Goal: Information Seeking & Learning: Learn about a topic

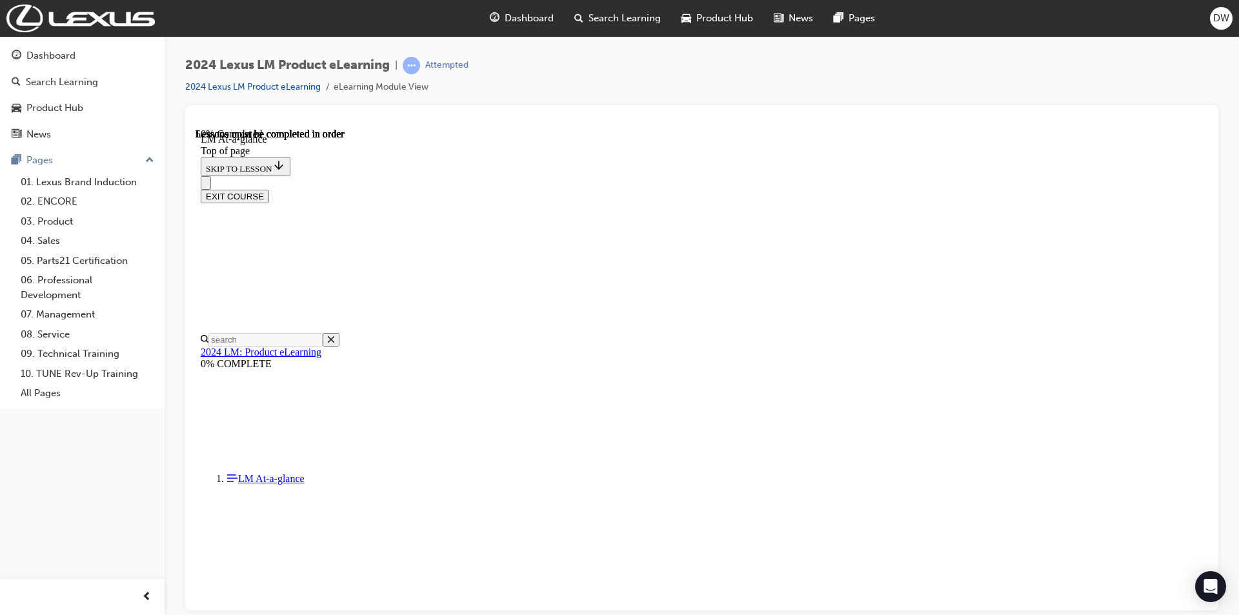
scroll to position [1072, 0]
drag, startPoint x: 854, startPoint y: 351, endPoint x: 948, endPoint y: 354, distance: 94.9
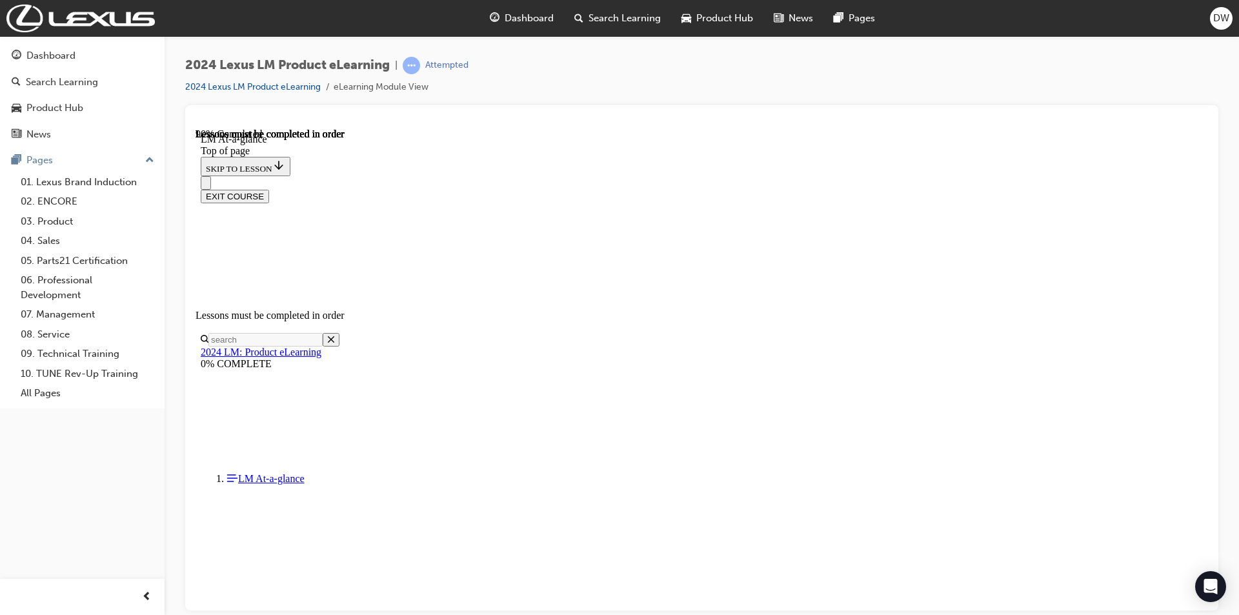
scroll to position [2105, 0]
drag, startPoint x: 633, startPoint y: 272, endPoint x: 695, endPoint y: 274, distance: 62.0
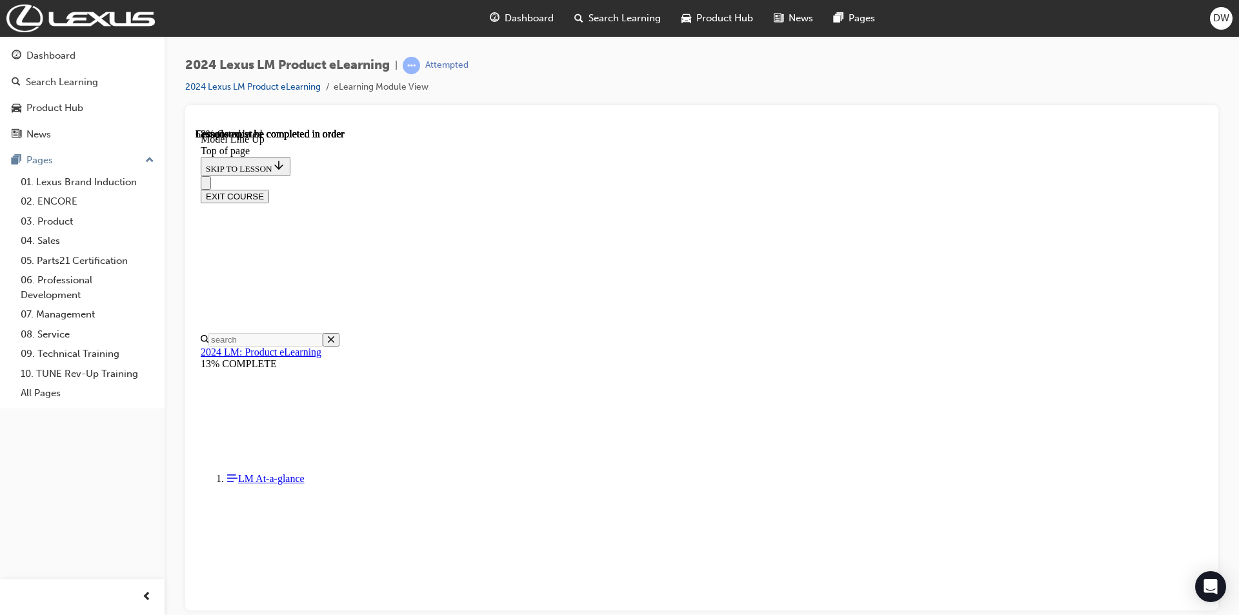
scroll to position [1137, 0]
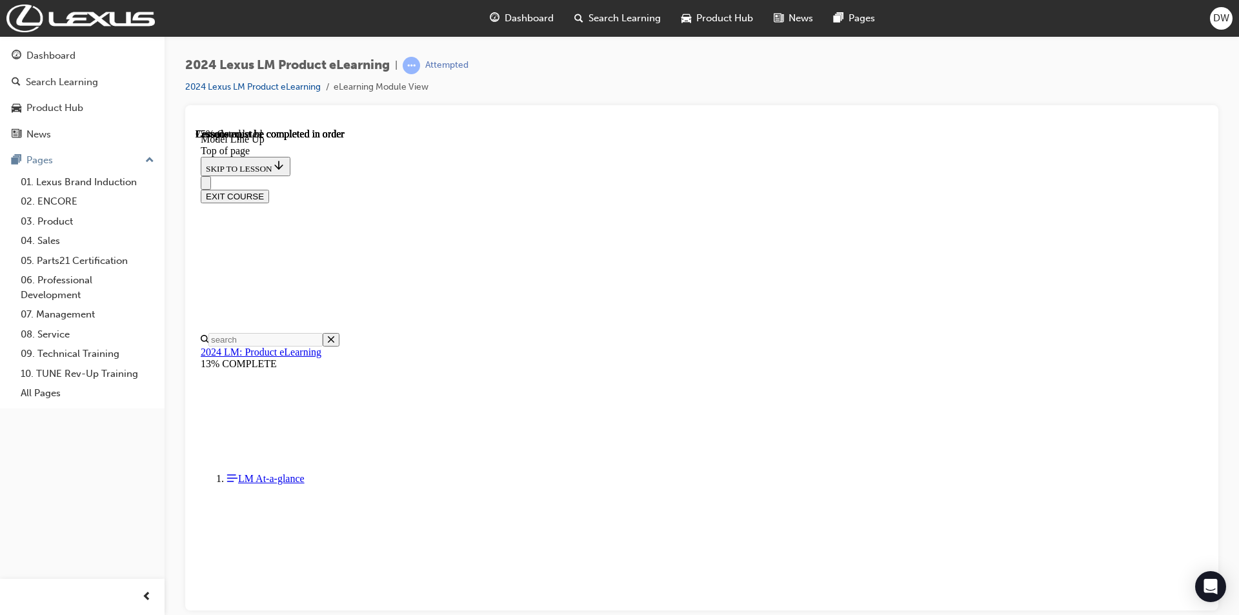
drag, startPoint x: 923, startPoint y: 314, endPoint x: 965, endPoint y: 314, distance: 41.9
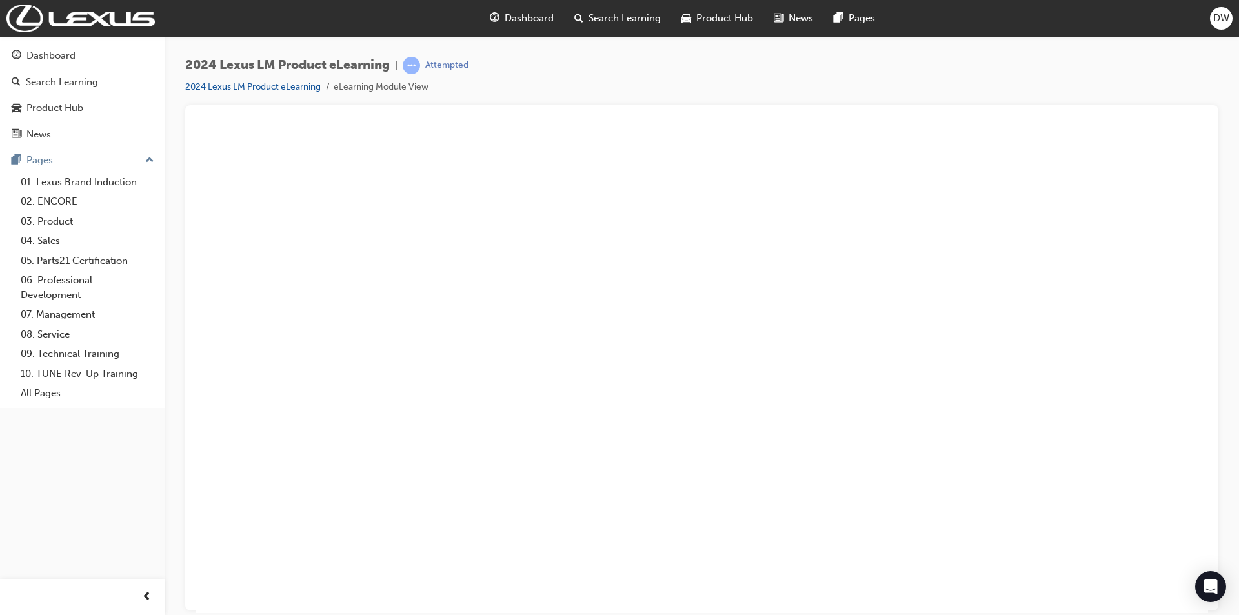
click at [801, 298] on button "Unzoom image" at bounding box center [702, 370] width 1012 height 485
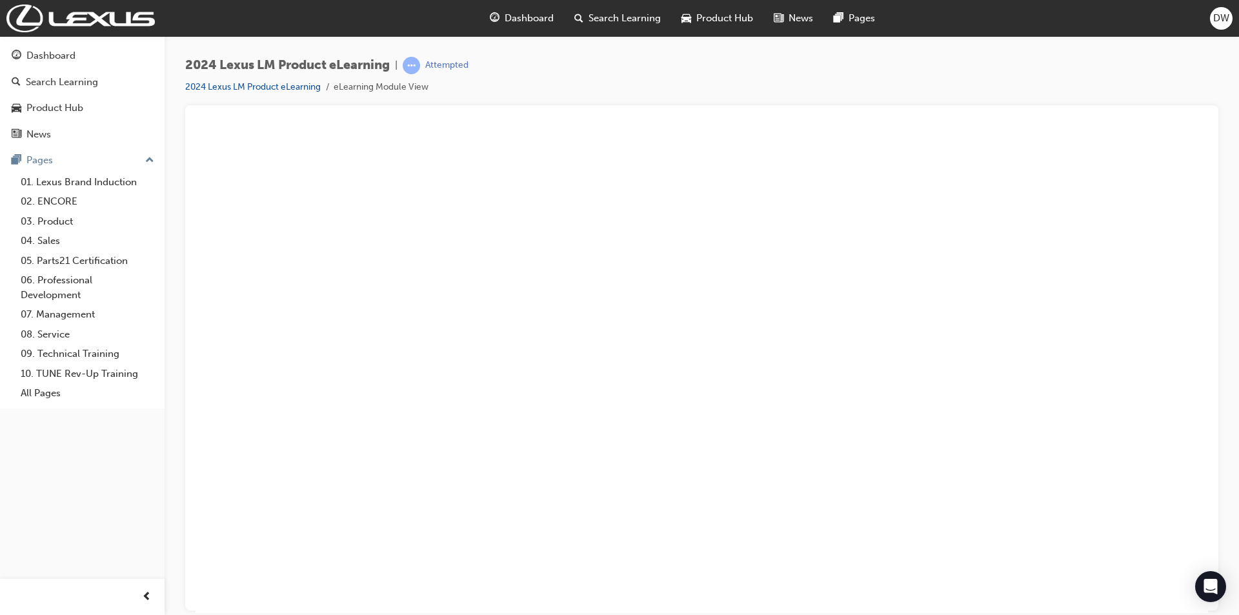
click at [727, 467] on button "Unzoom image" at bounding box center [702, 370] width 1012 height 485
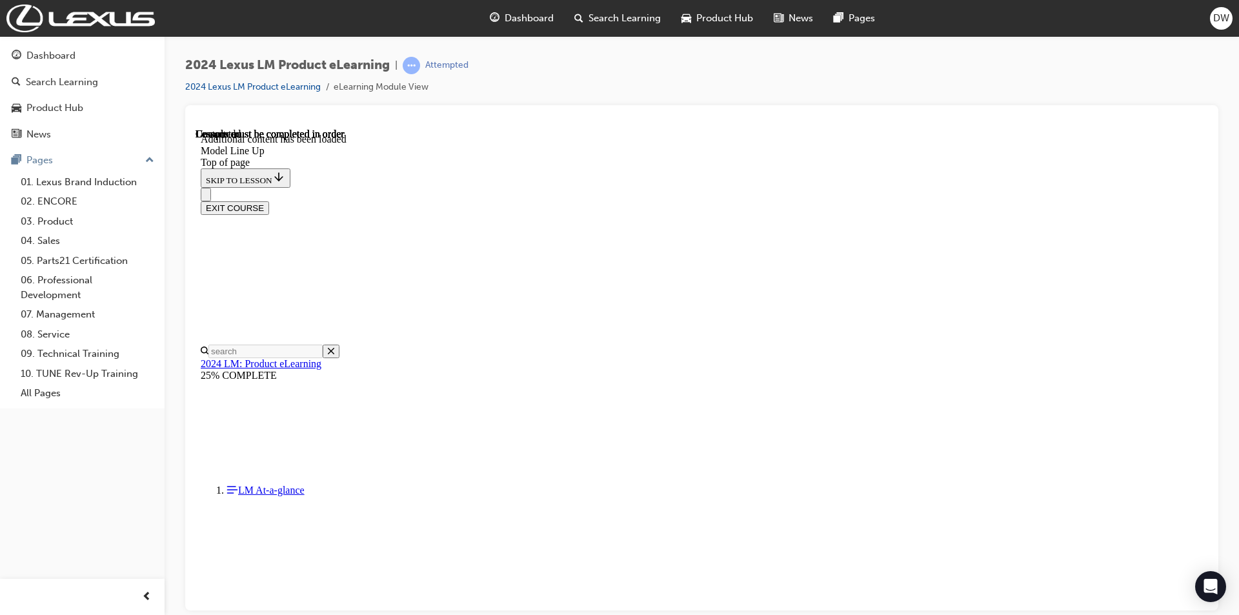
scroll to position [2083, 0]
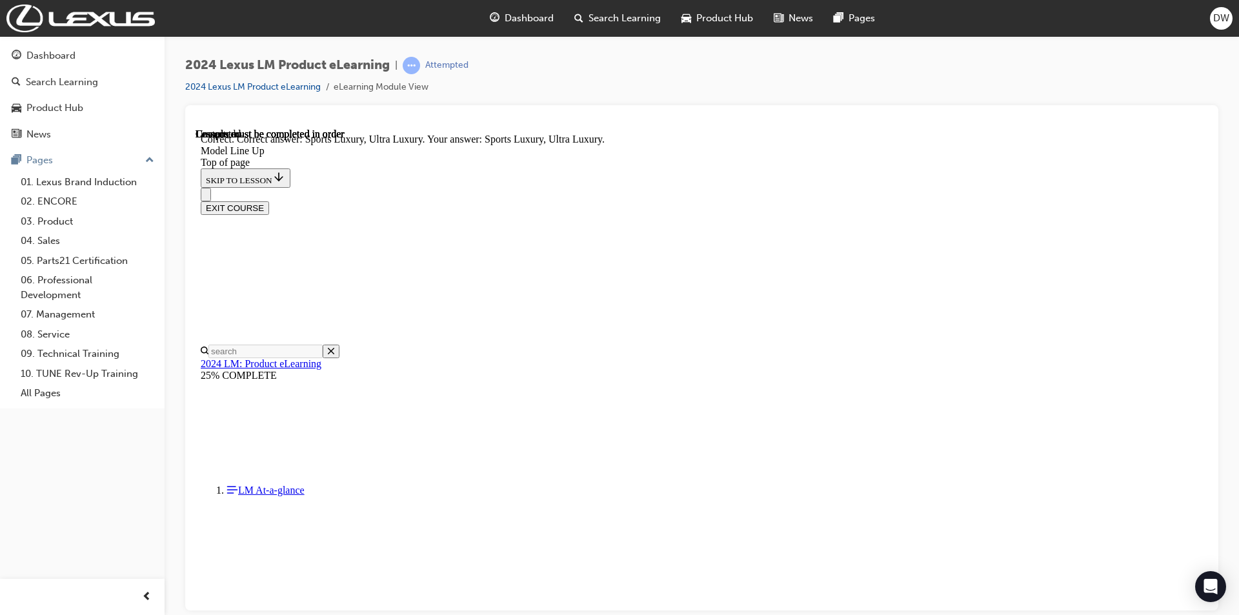
drag, startPoint x: 796, startPoint y: 594, endPoint x: 804, endPoint y: 590, distance: 9.5
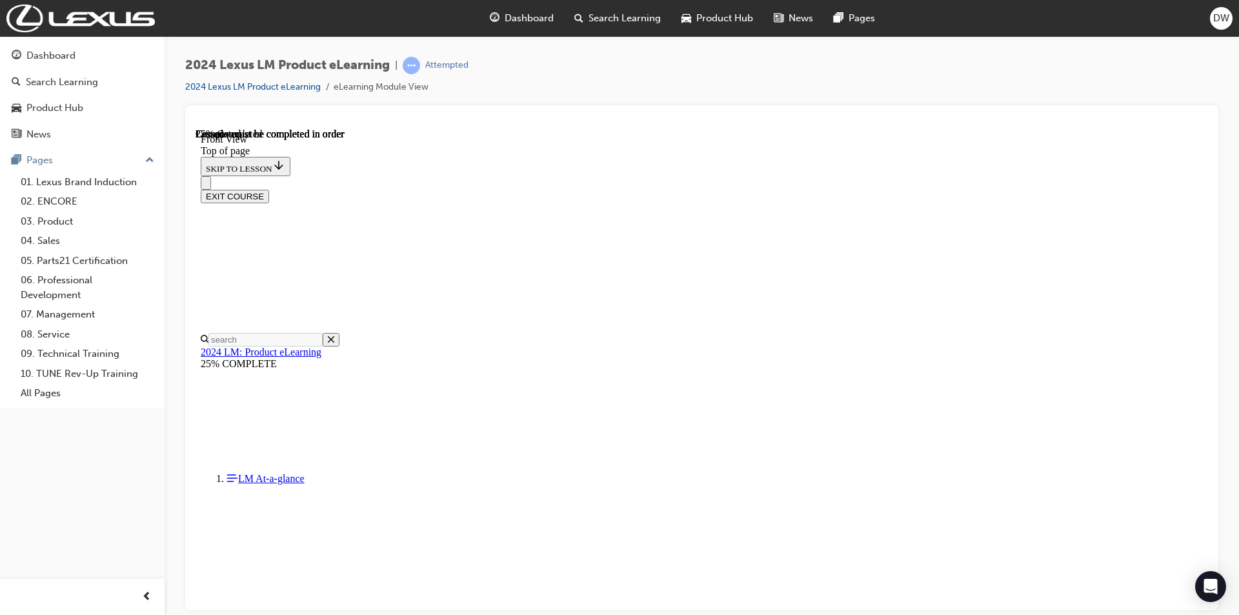
scroll to position [169, 0]
